Goal: Transaction & Acquisition: Purchase product/service

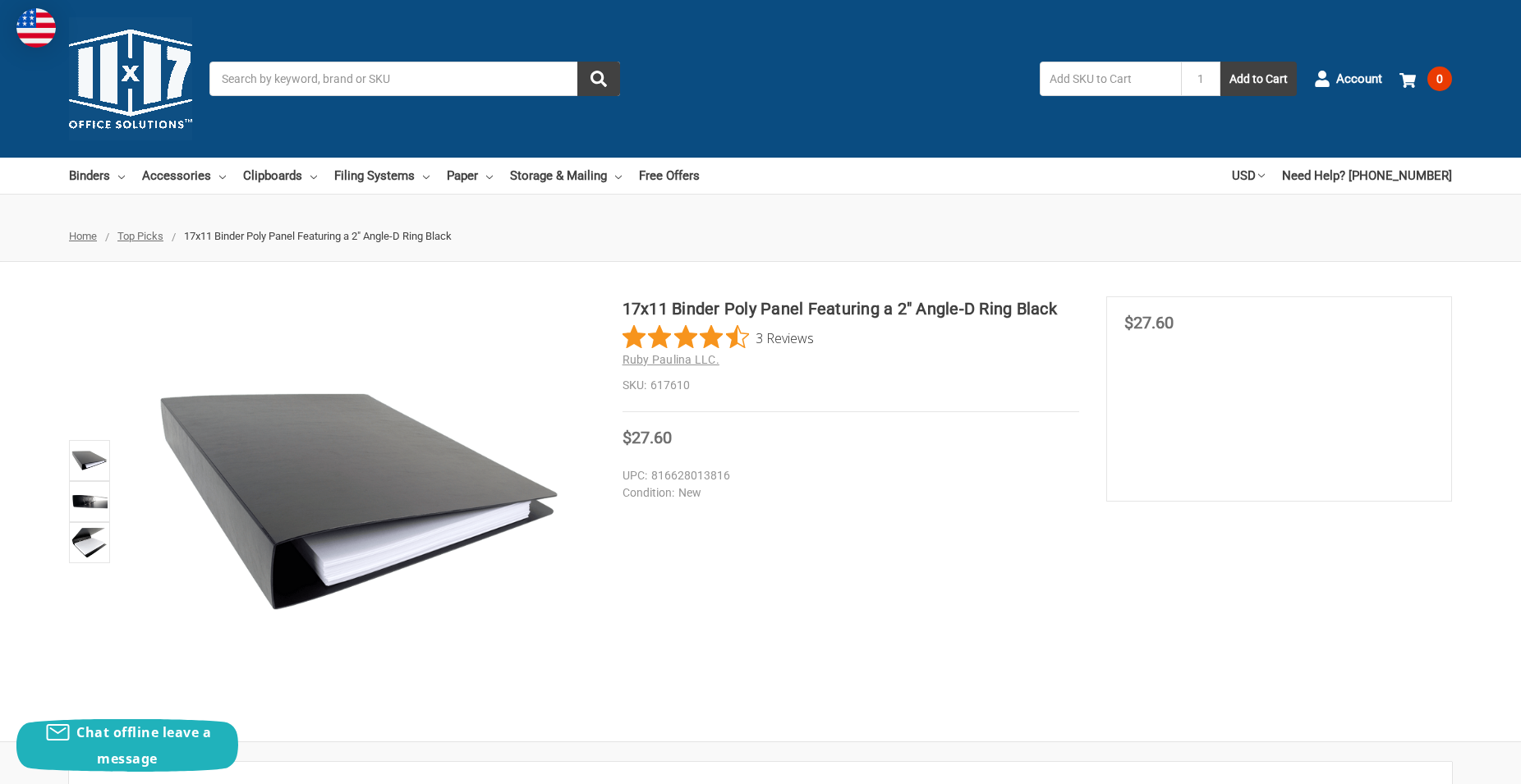
click at [835, 309] on h1 "17x11 Binder Poly Panel Featuring a 2" Angle-D Ring Black" at bounding box center [851, 308] width 457 height 24
click at [1274, 339] on section "MSRP Was Price Now $27.60 You save" at bounding box center [1280, 399] width 346 height 206
click at [1171, 395] on section "MSRP Was Price Now $27.60 You save" at bounding box center [1280, 399] width 346 height 206
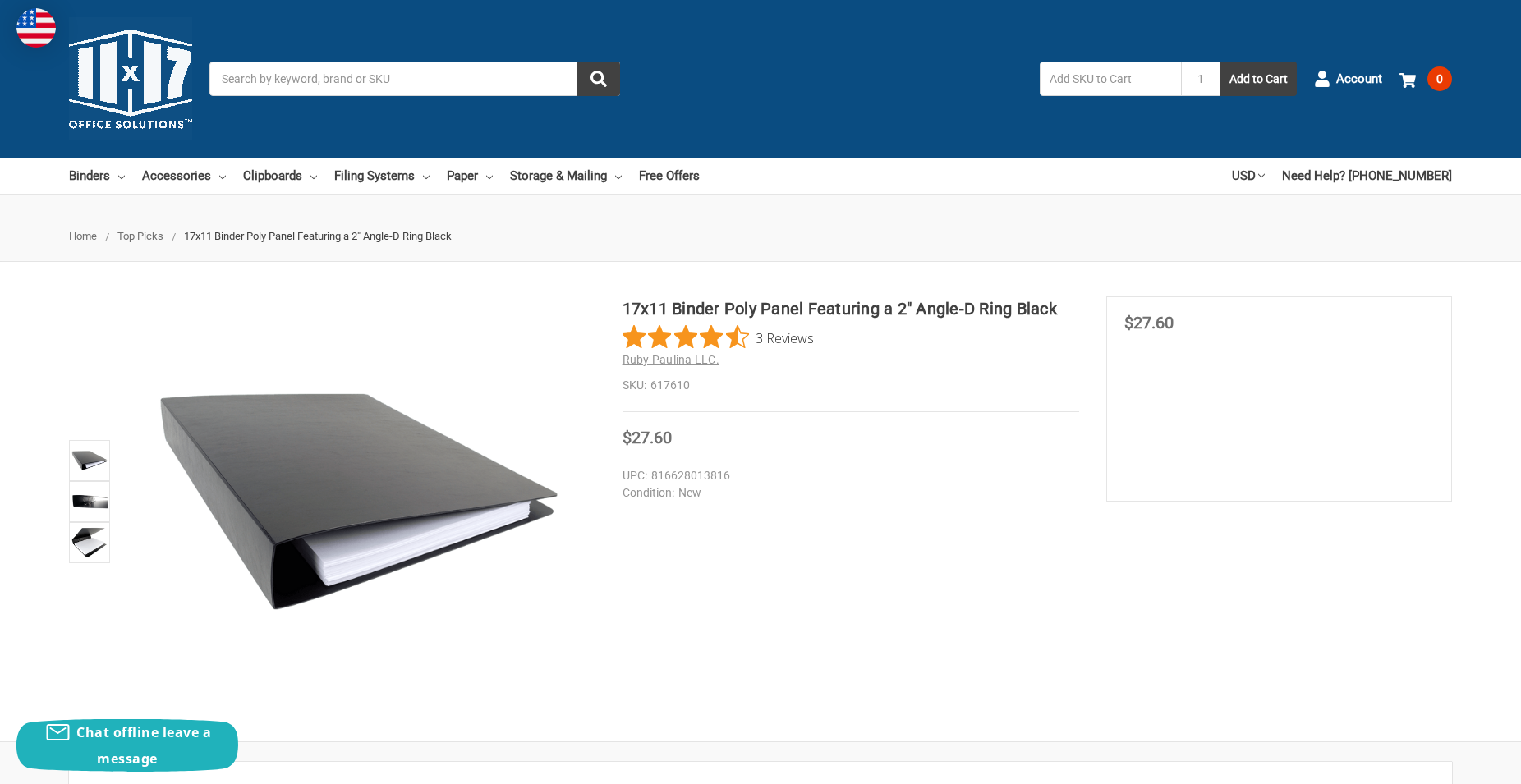
click at [1171, 395] on section "MSRP Was Price Now $27.60 You save" at bounding box center [1280, 399] width 346 height 206
click at [1239, 96] on div "Toggle menu Search 1 Add to Cart Account 0 Your Cart Your Cart Is Empty. Total …" at bounding box center [760, 78] width 1521 height 158
click at [1241, 84] on button "Add to Cart" at bounding box center [1259, 78] width 77 height 35
click at [1192, 80] on input "1" at bounding box center [1200, 78] width 39 height 35
click at [1200, 79] on input "1" at bounding box center [1200, 78] width 39 height 35
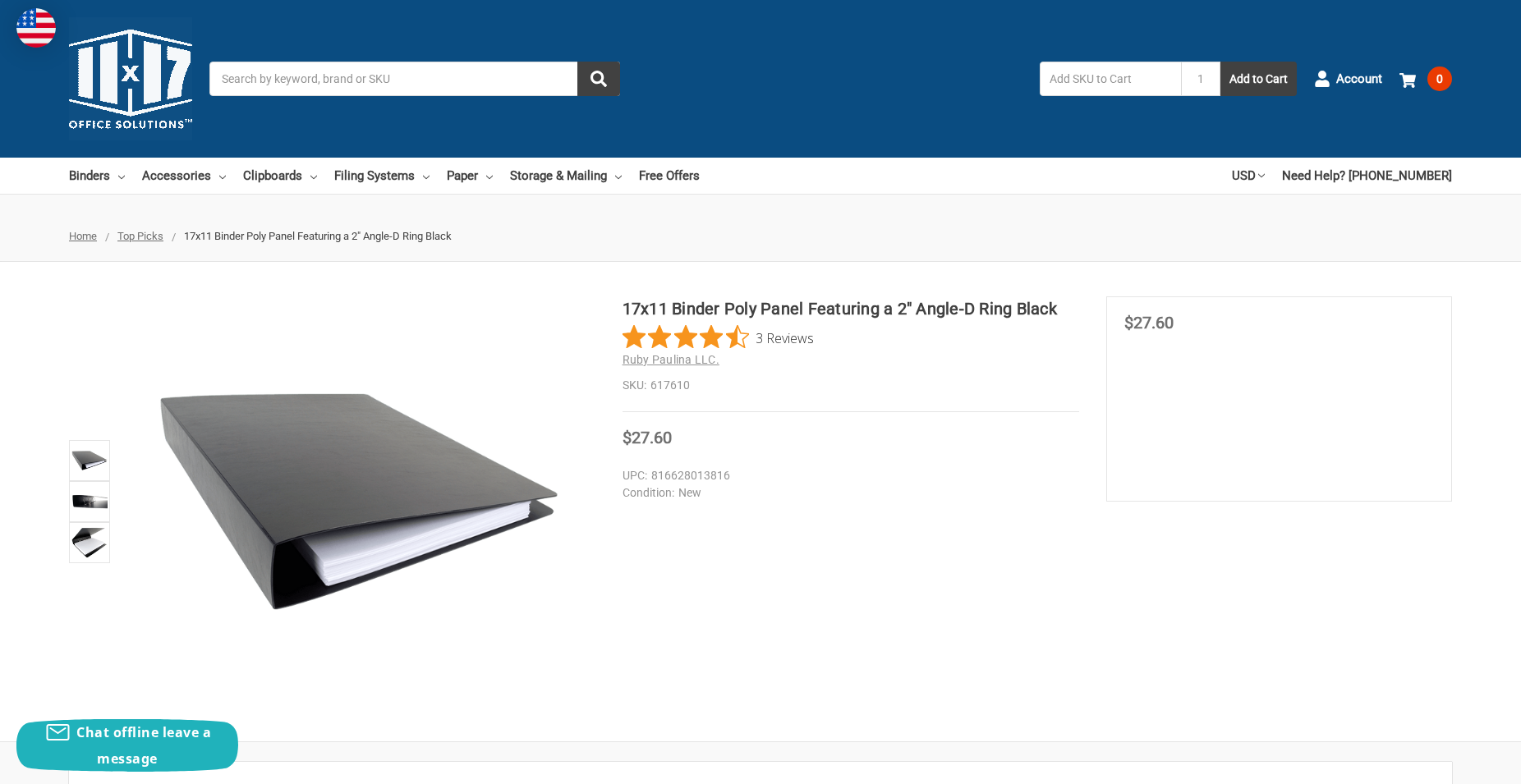
click at [667, 394] on dd "617610" at bounding box center [851, 385] width 457 height 17
copy dd "617610"
click at [1117, 78] on input "text" at bounding box center [1110, 78] width 141 height 35
paste input "617610"
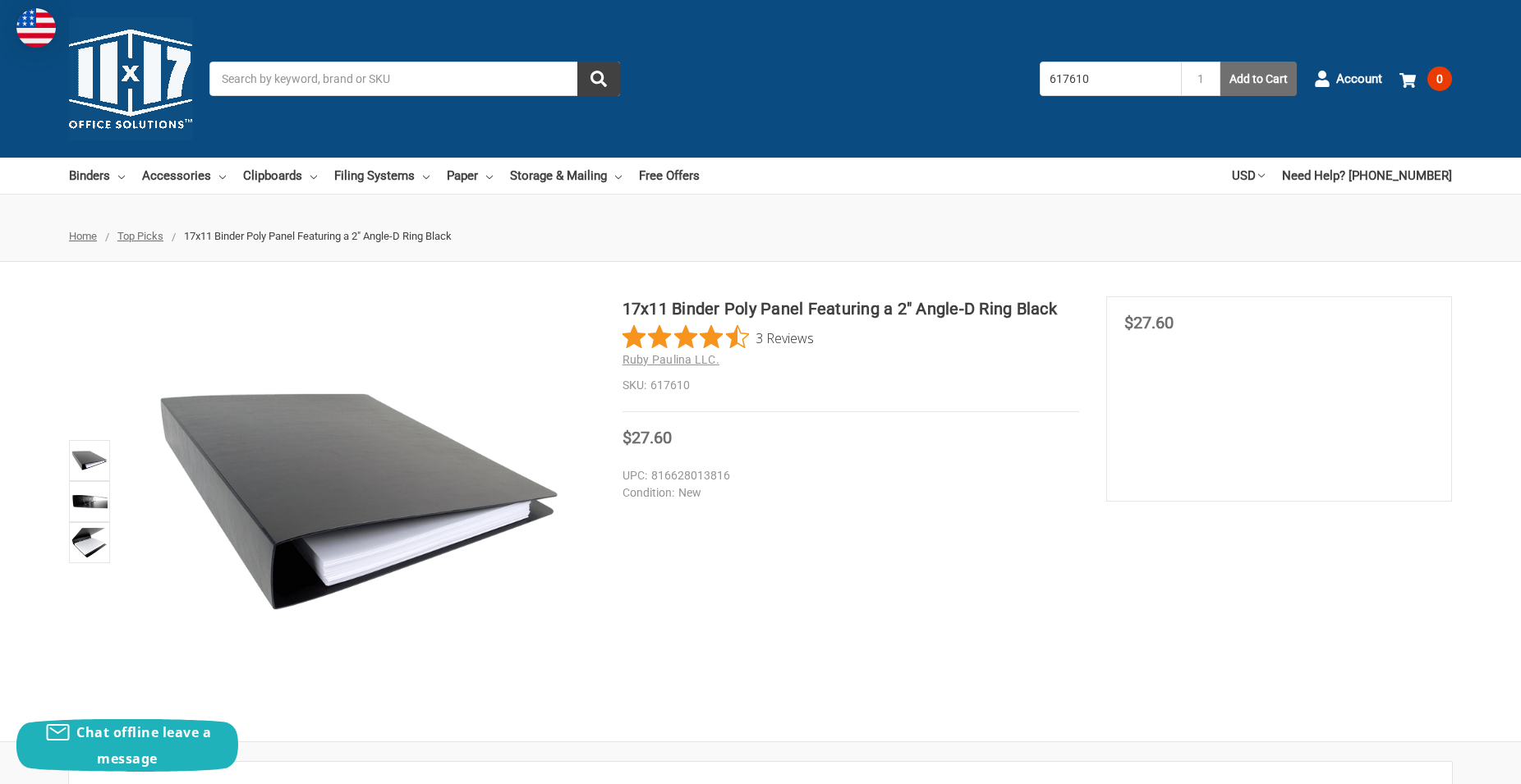
type input "617610"
click at [1241, 79] on button "Add to Cart" at bounding box center [1259, 78] width 77 height 35
